Goal: Navigation & Orientation: Find specific page/section

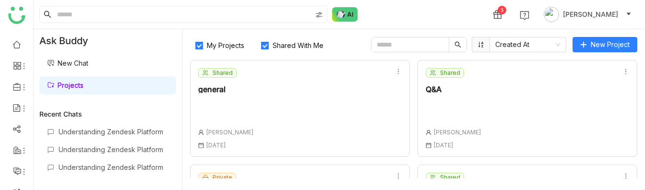
click at [327, 121] on div "Shared general [PERSON_NAME] [DATE]" at bounding box center [300, 108] width 220 height 97
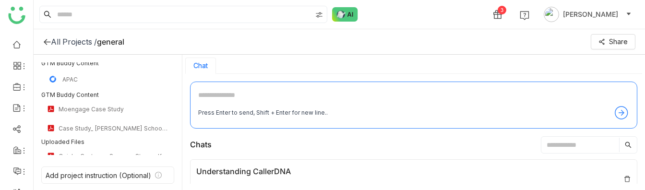
scroll to position [32, 0]
